Goal: Register for event/course

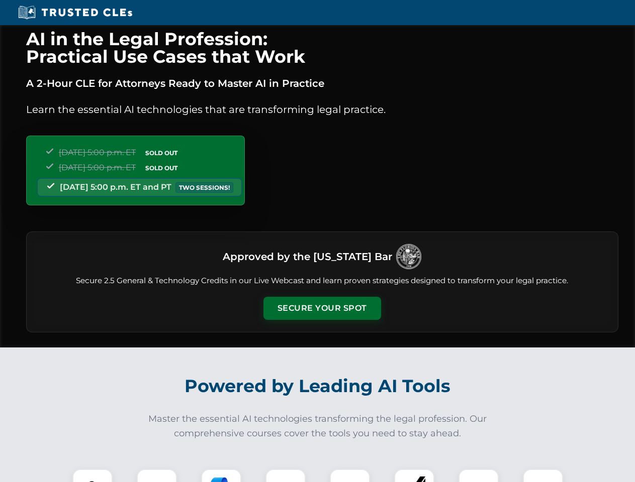
click at [322, 309] on button "Secure Your Spot" at bounding box center [322, 308] width 118 height 23
click at [92, 476] on img at bounding box center [92, 489] width 29 height 29
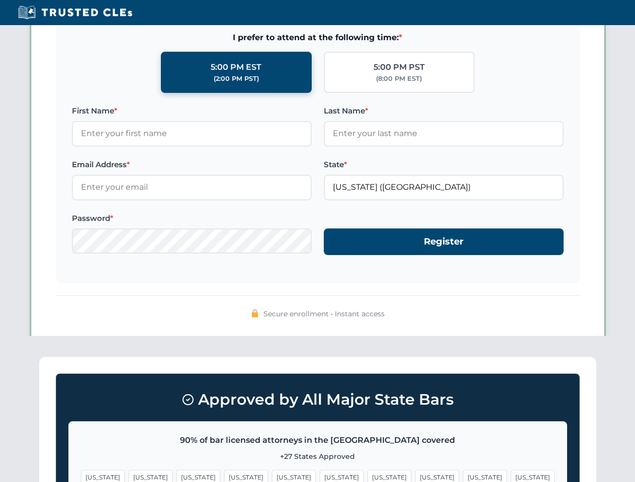
click at [367, 476] on span "[US_STATE]" at bounding box center [389, 477] width 44 height 15
click at [463, 476] on span "[US_STATE]" at bounding box center [485, 477] width 44 height 15
